Goal: Task Accomplishment & Management: Use online tool/utility

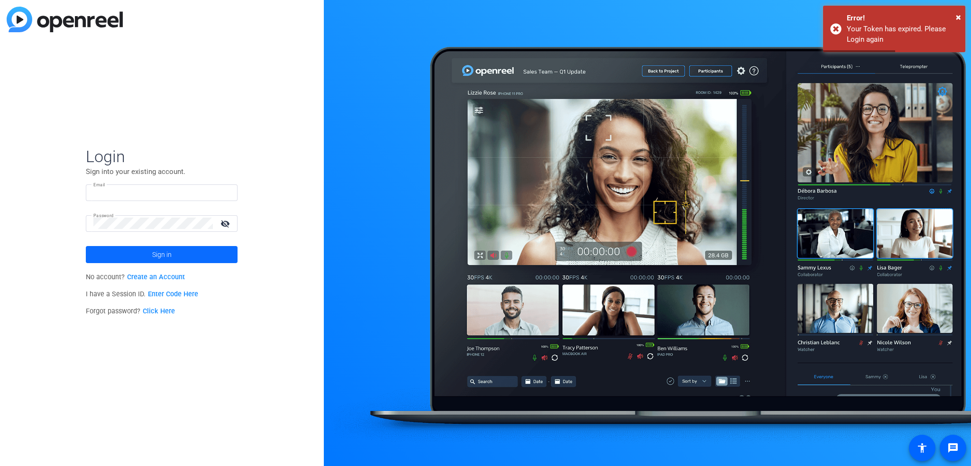
type input "ldefranchi@axway.com"
click at [155, 257] on span "Sign in" at bounding box center [161, 255] width 19 height 24
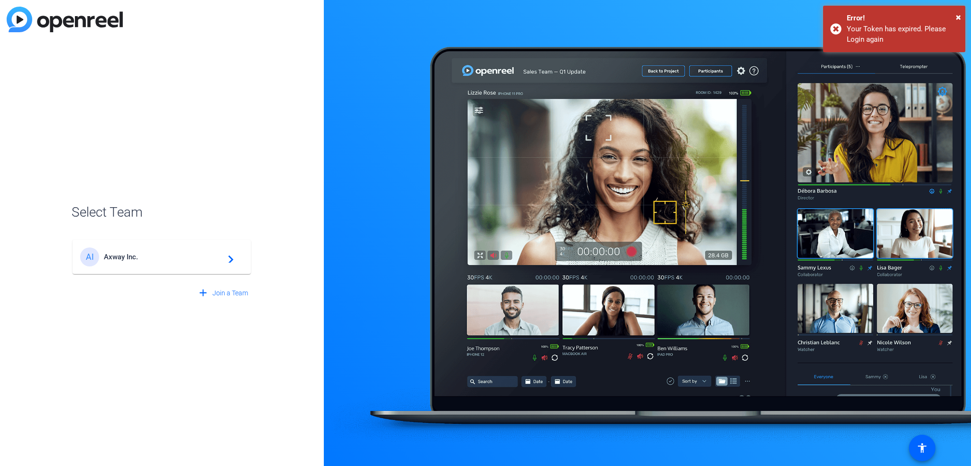
click at [211, 249] on div "AI Axway Inc. navigate_next" at bounding box center [161, 256] width 163 height 19
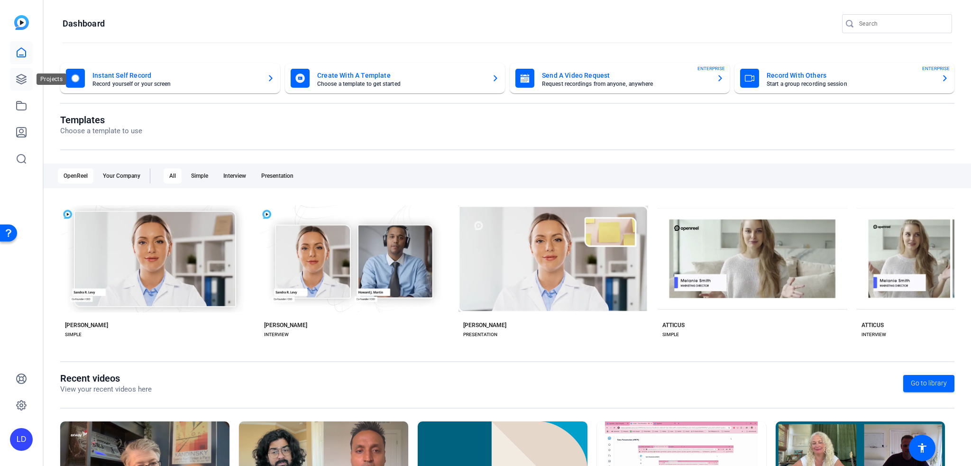
click at [30, 83] on link at bounding box center [21, 79] width 23 height 23
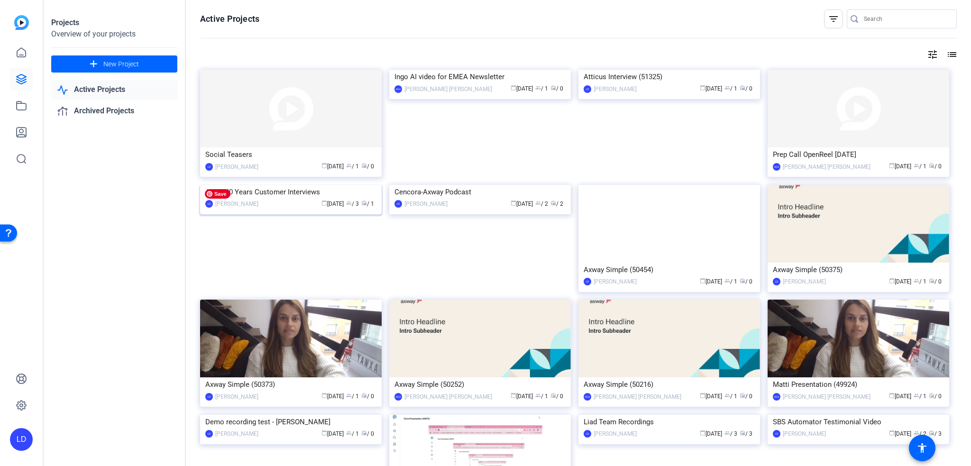
click at [300, 185] on img at bounding box center [291, 185] width 182 height 0
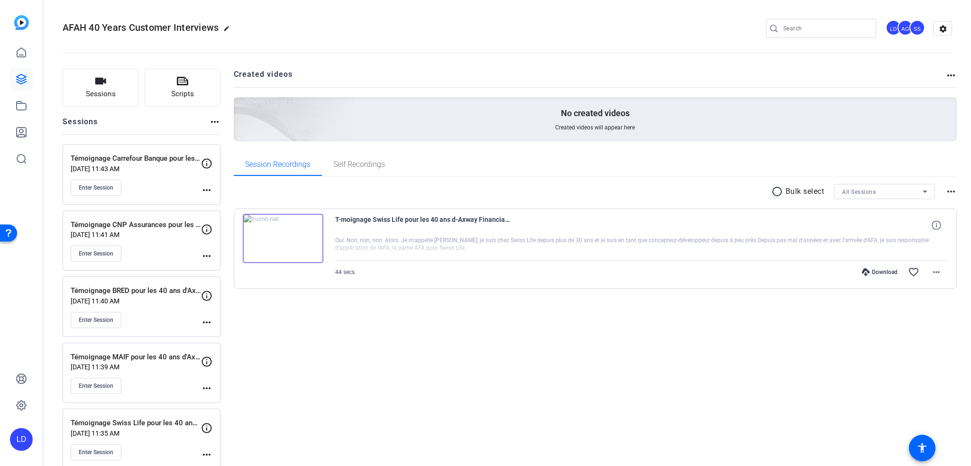
click at [274, 240] on img at bounding box center [283, 238] width 81 height 49
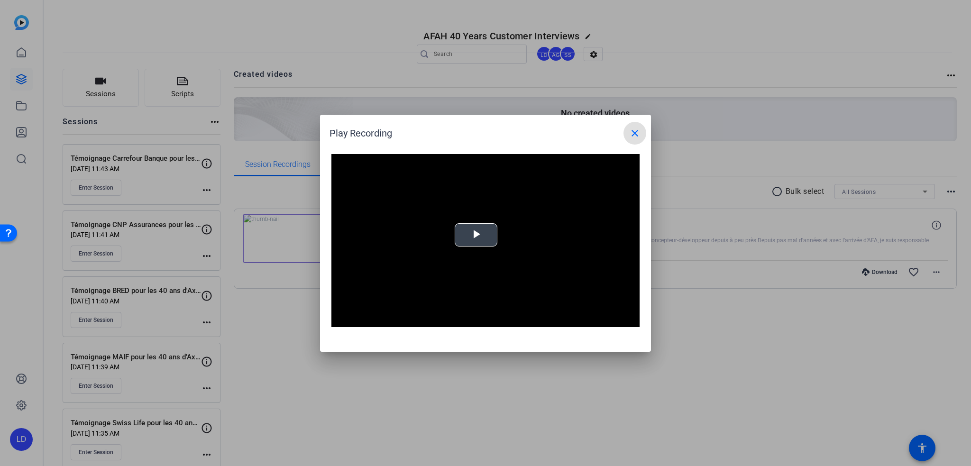
click at [476, 235] on span "Video Player" at bounding box center [476, 235] width 0 height 0
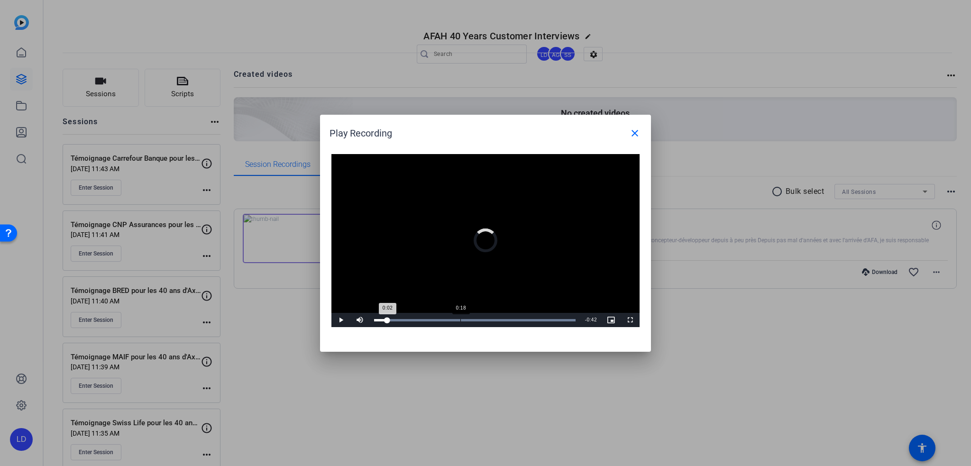
click at [460, 319] on div "Loaded : 100.00% 0:18 0:02" at bounding box center [474, 320] width 201 height 2
click at [634, 132] on mat-icon "close" at bounding box center [634, 132] width 11 height 11
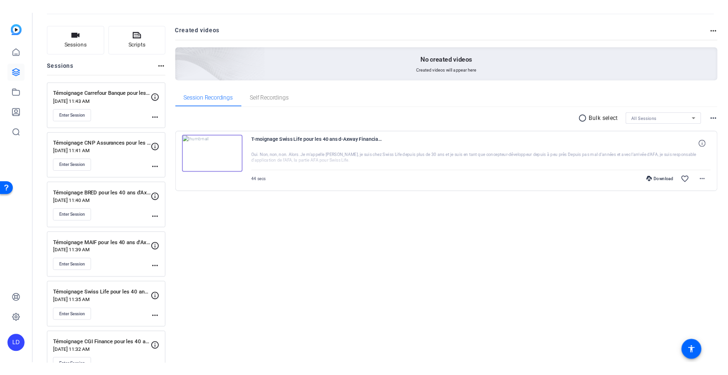
scroll to position [78, 0]
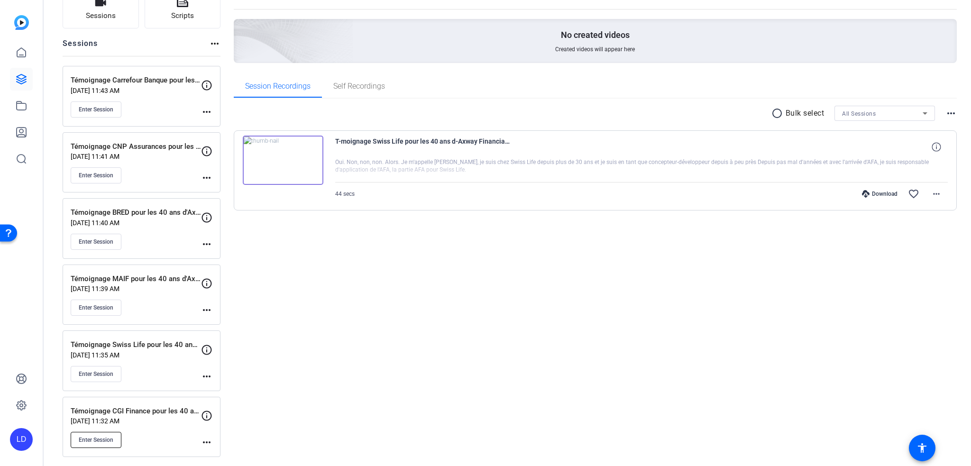
click at [112, 436] on span "Enter Session" at bounding box center [96, 440] width 35 height 8
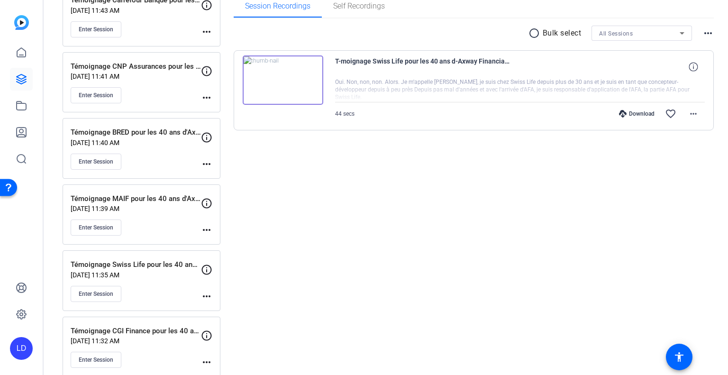
scroll to position [169, 0]
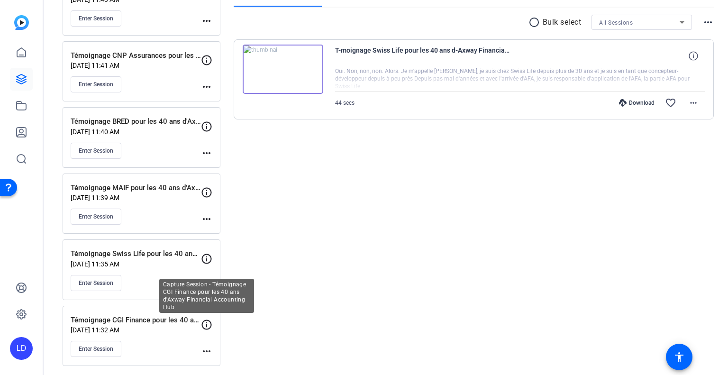
click at [209, 324] on icon at bounding box center [206, 324] width 11 height 11
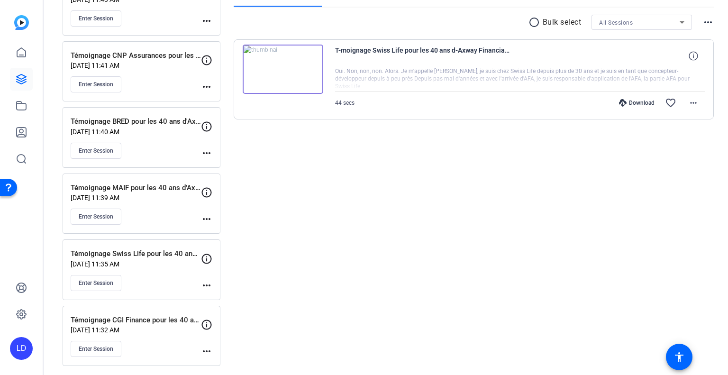
click at [209, 350] on mat-icon "more_horiz" at bounding box center [206, 351] width 11 height 11
click at [288, 218] on div at bounding box center [364, 187] width 728 height 375
click at [96, 342] on button "Enter Session" at bounding box center [96, 349] width 51 height 16
click at [209, 349] on mat-icon "more_horiz" at bounding box center [206, 351] width 11 height 11
click at [97, 348] on div at bounding box center [364, 187] width 728 height 375
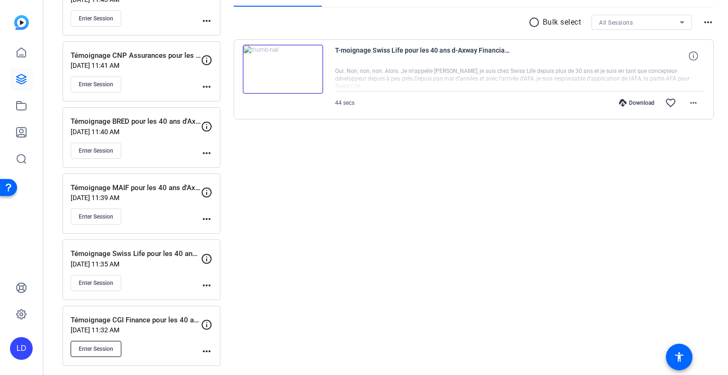
click at [100, 351] on button "Enter Session" at bounding box center [96, 349] width 51 height 16
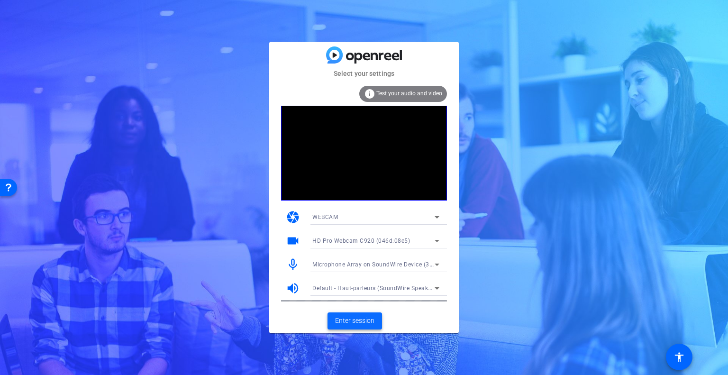
click at [350, 318] on span "Enter session" at bounding box center [354, 321] width 39 height 10
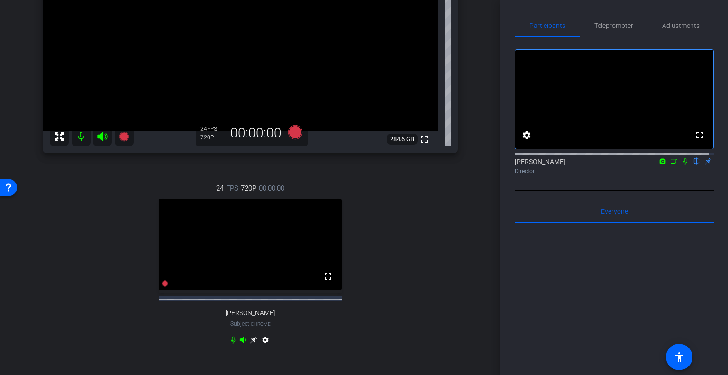
scroll to position [127, 0]
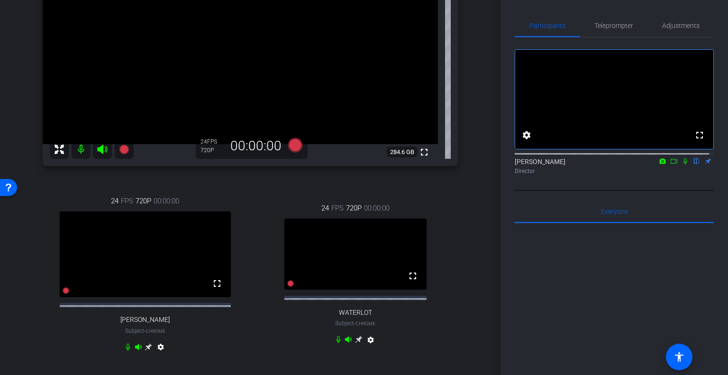
click at [368, 346] on mat-icon "settings" at bounding box center [370, 341] width 11 height 11
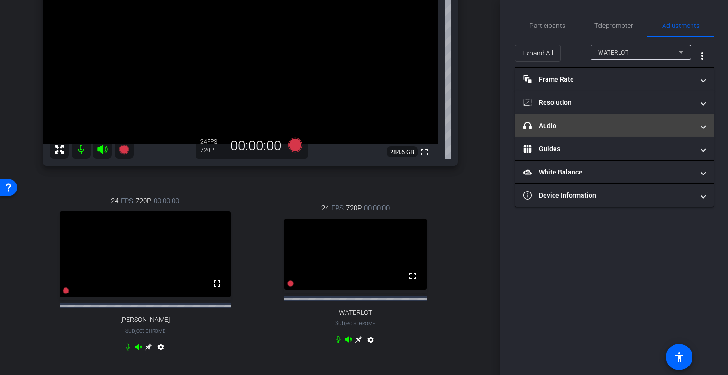
click at [698, 128] on span "headphone icon Audio" at bounding box center [612, 126] width 178 height 10
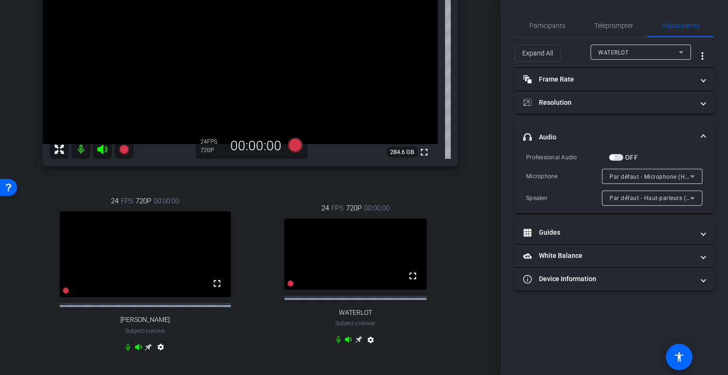
click at [699, 139] on span "headphone icon Audio" at bounding box center [612, 137] width 178 height 10
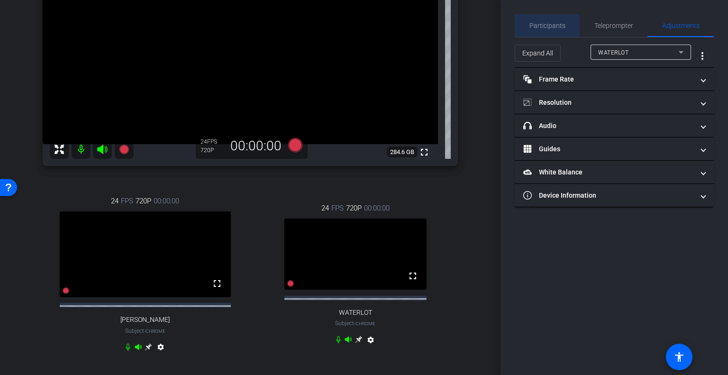
click at [540, 26] on span "Participants" at bounding box center [547, 25] width 36 height 7
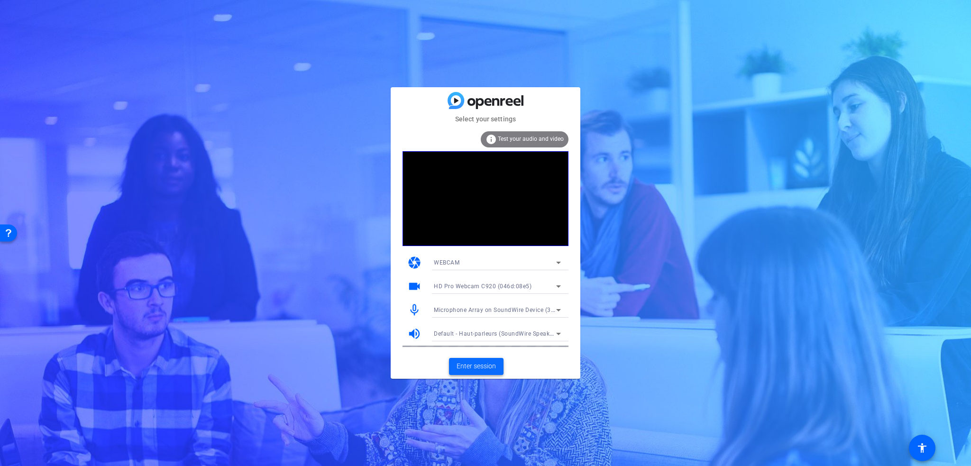
click at [478, 368] on span "Enter session" at bounding box center [475, 366] width 39 height 10
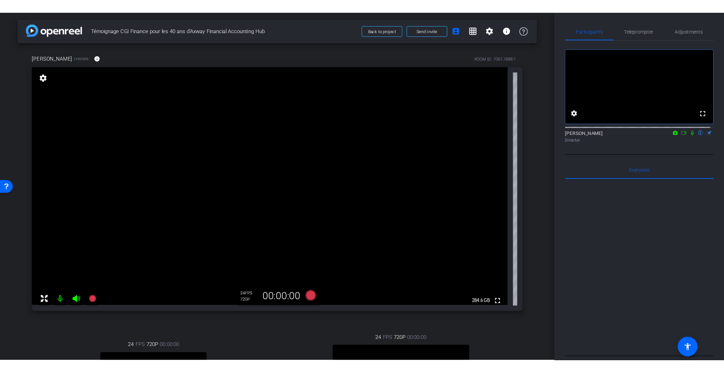
scroll to position [237, 0]
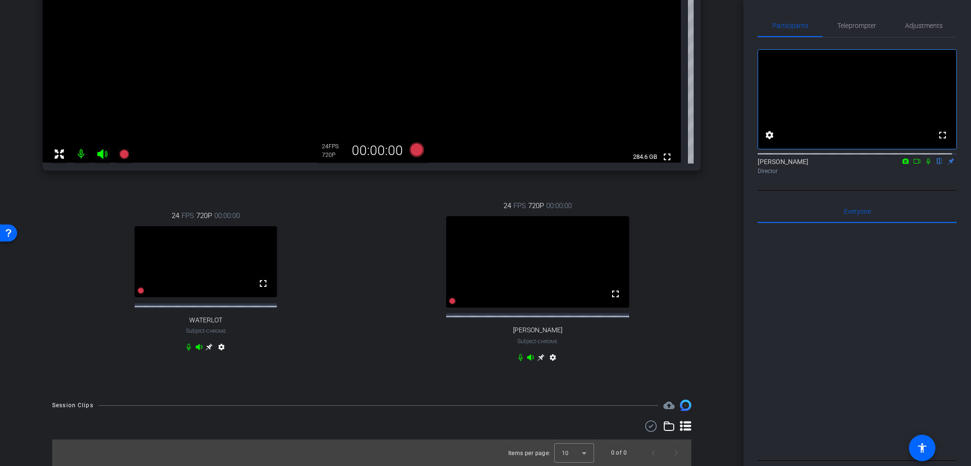
click at [221, 343] on mat-icon "settings" at bounding box center [221, 348] width 11 height 11
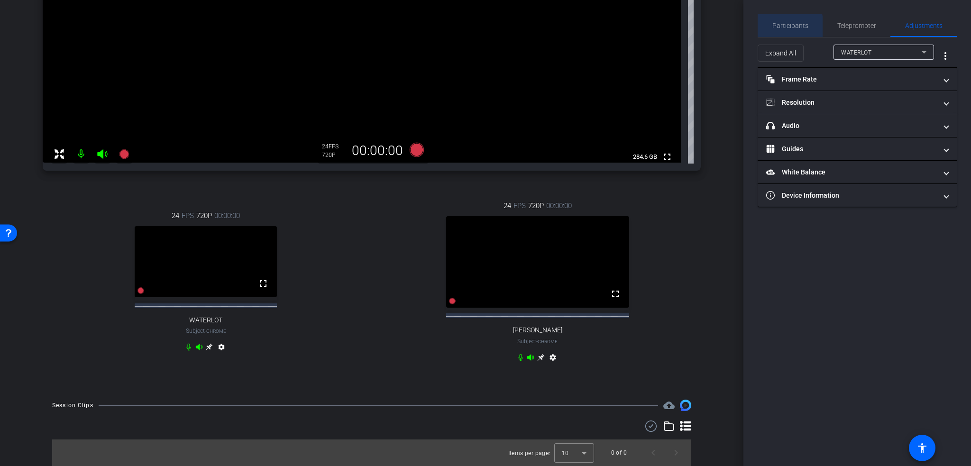
click at [773, 28] on span "Participants" at bounding box center [790, 25] width 36 height 7
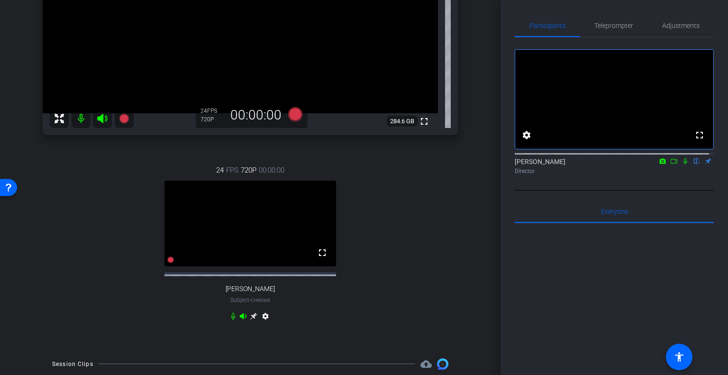
scroll to position [190, 0]
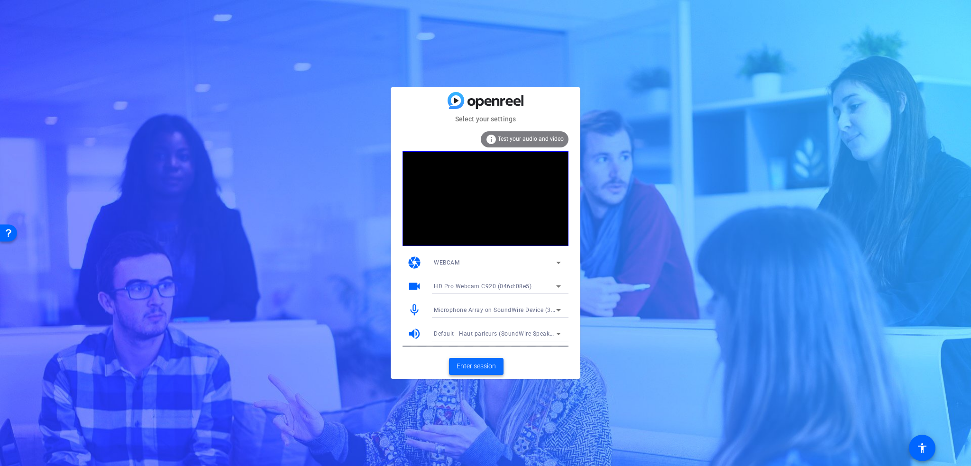
click at [485, 369] on span "Enter session" at bounding box center [475, 366] width 39 height 10
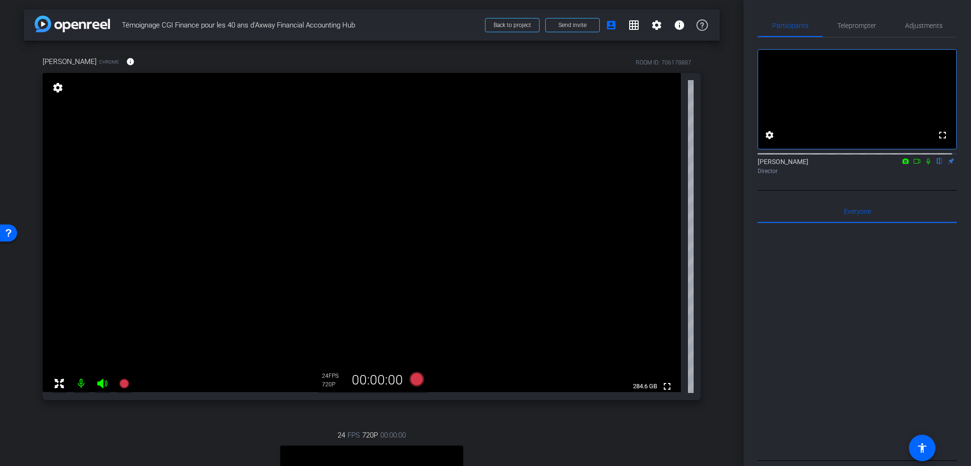
scroll to position [237, 0]
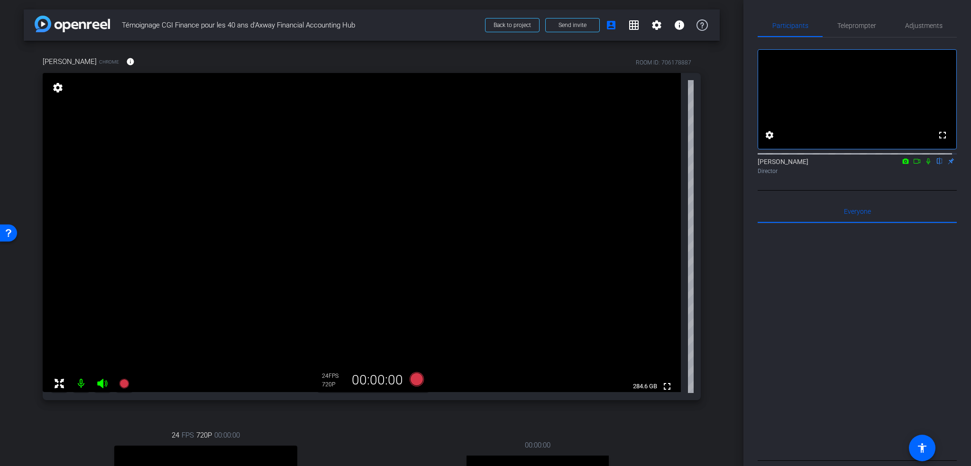
scroll to position [237, 0]
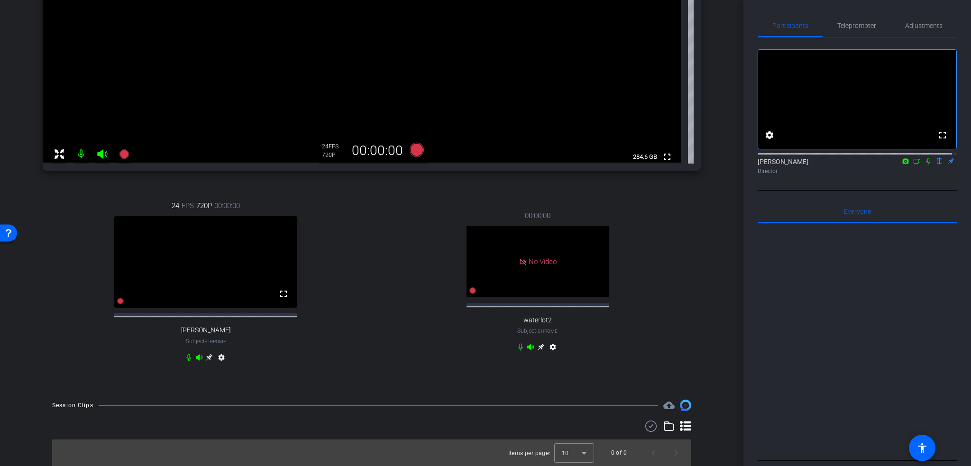
click at [547, 343] on mat-icon "settings" at bounding box center [552, 348] width 11 height 11
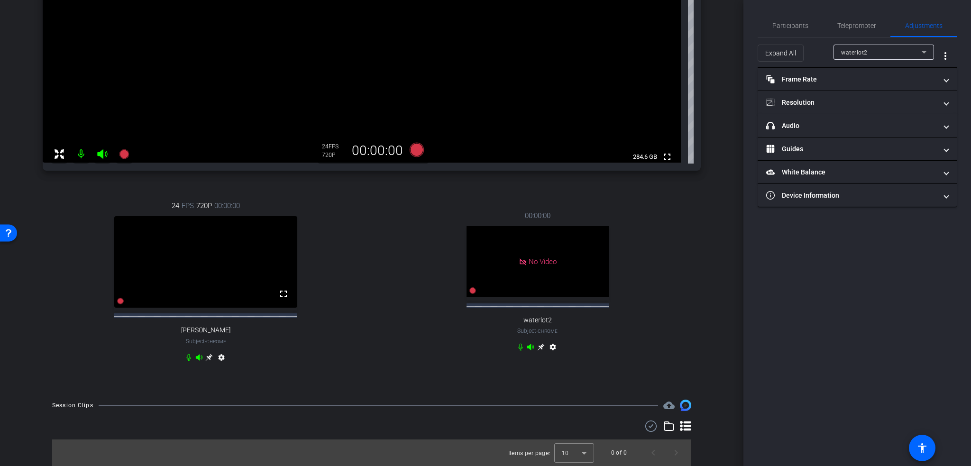
click at [921, 53] on icon at bounding box center [923, 51] width 11 height 11
click at [861, 102] on span "waterlot2" at bounding box center [854, 101] width 27 height 11
click at [620, 320] on div "00:00:00 No Video waterlot2 Subject - Chrome settings" at bounding box center [537, 282] width 327 height 175
click at [551, 346] on mat-icon "settings" at bounding box center [552, 348] width 11 height 11
click at [549, 343] on mat-icon "settings" at bounding box center [552, 348] width 11 height 11
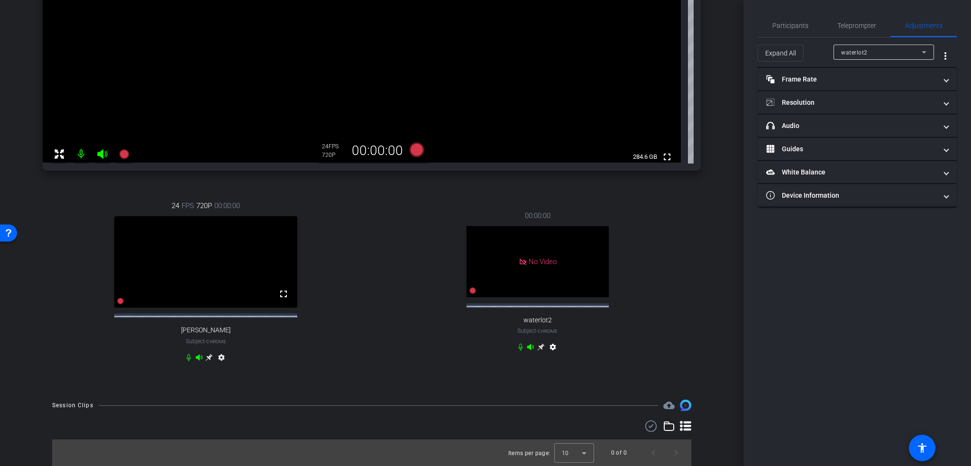
click at [538, 343] on icon at bounding box center [541, 347] width 8 height 8
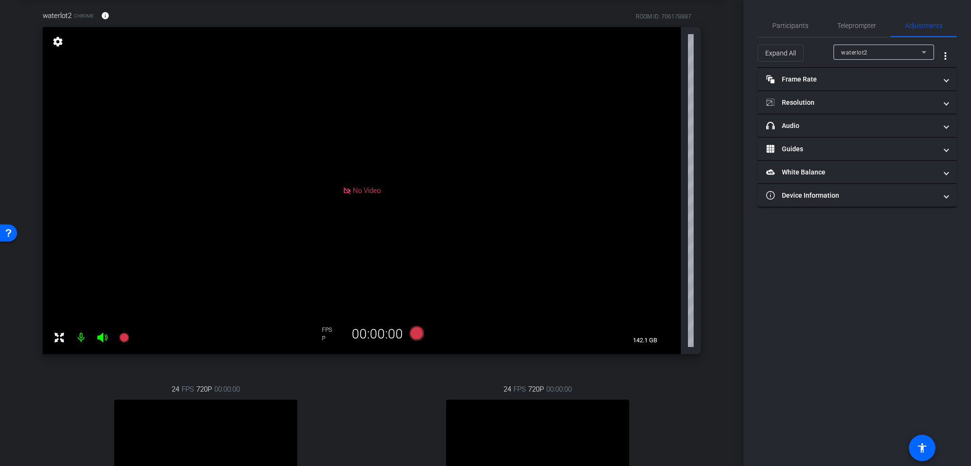
scroll to position [0, 0]
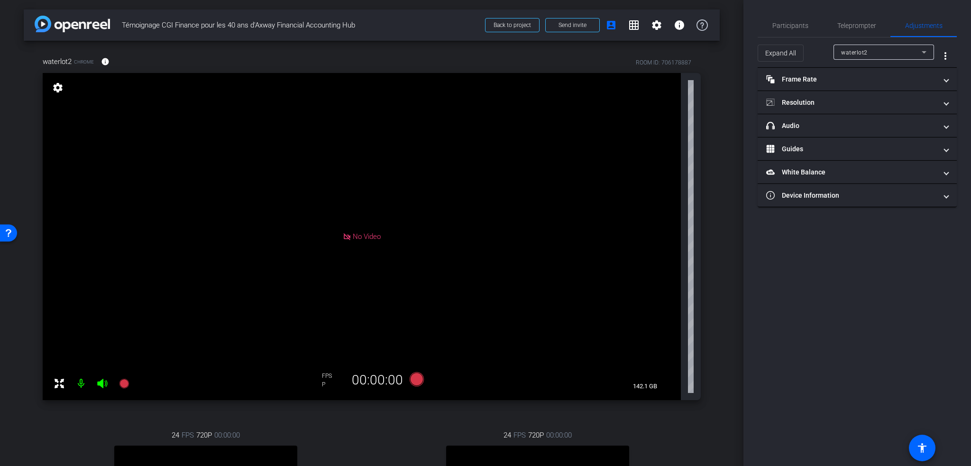
click at [58, 91] on mat-icon "settings" at bounding box center [57, 87] width 13 height 11
click at [57, 89] on mat-icon "settings" at bounding box center [57, 87] width 13 height 11
click at [940, 127] on span "headphone icon Audio" at bounding box center [855, 126] width 178 height 10
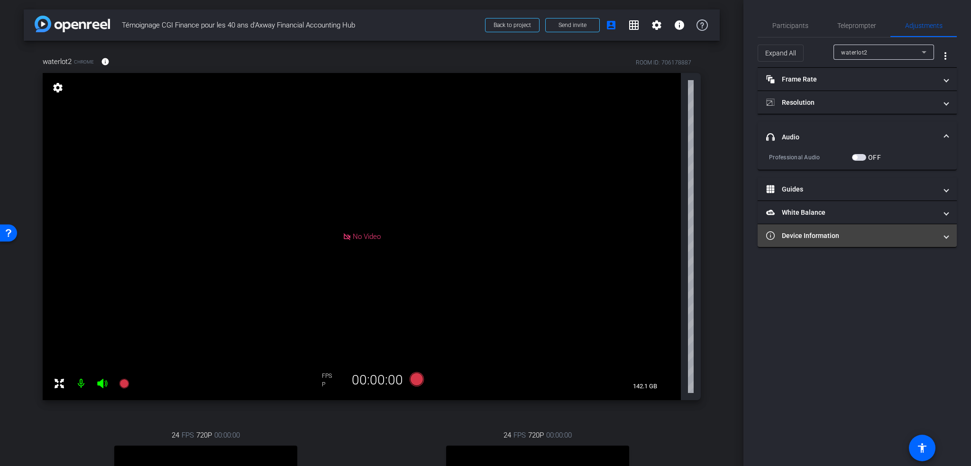
click at [932, 231] on mat-panel-title "Device Information" at bounding box center [851, 236] width 171 height 10
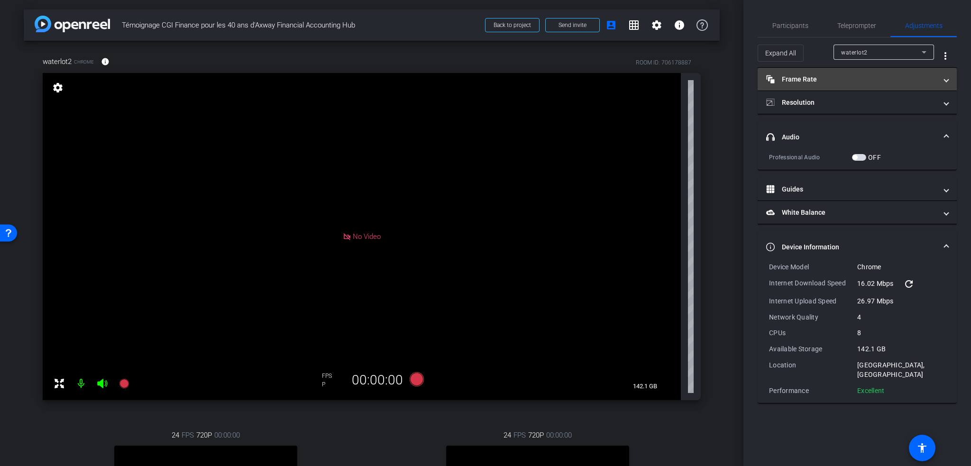
click at [943, 84] on mat-expansion-panel-header "Frame Rate Frame Rate" at bounding box center [856, 79] width 199 height 23
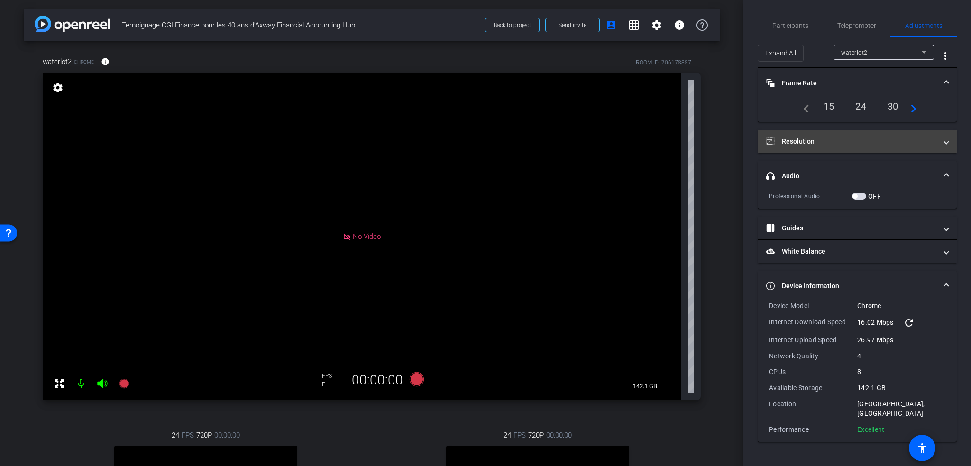
click at [942, 144] on span "Resolution" at bounding box center [855, 141] width 178 height 10
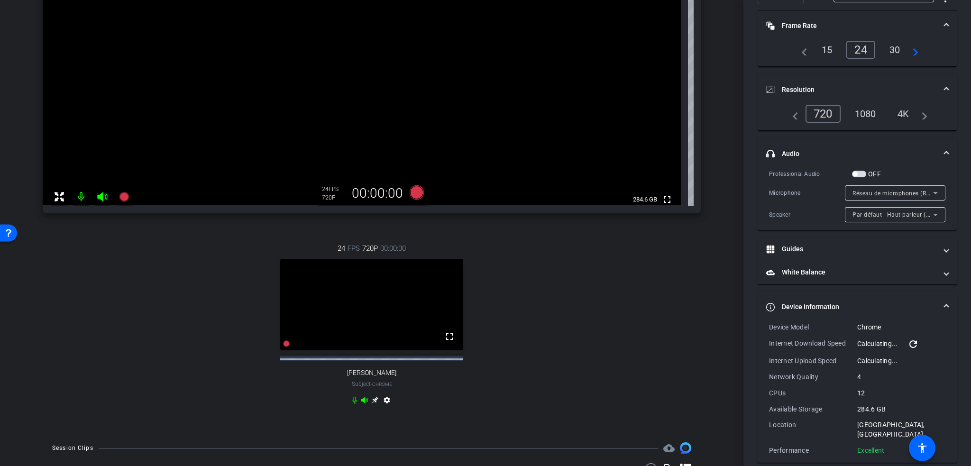
scroll to position [237, 0]
